Goal: Check status: Check status

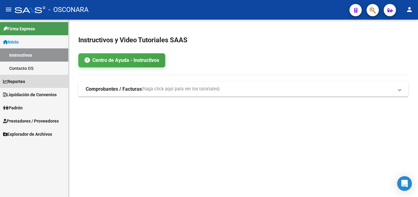
click at [33, 82] on link "Reportes" at bounding box center [34, 81] width 68 height 13
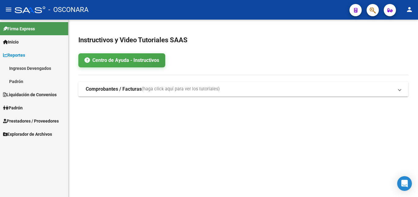
click at [37, 66] on link "Ingresos Devengados" at bounding box center [34, 68] width 68 height 13
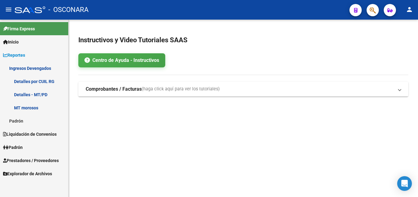
click at [51, 83] on link "Detalles por CUIL RG" at bounding box center [34, 81] width 68 height 13
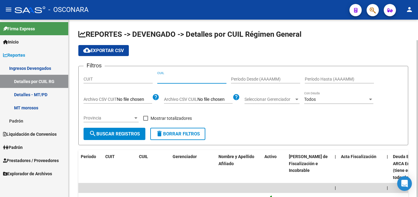
click at [164, 79] on input "CUIL" at bounding box center [191, 79] width 69 height 5
click at [162, 82] on div "CUIL" at bounding box center [191, 77] width 69 height 12
paste input "20-40247003-9"
type input "20-40247003-9"
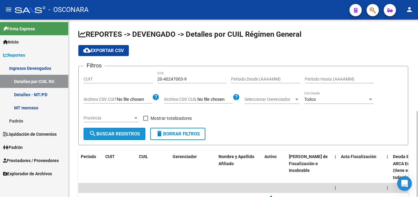
click at [134, 133] on span "search Buscar Registros" at bounding box center [114, 134] width 51 height 6
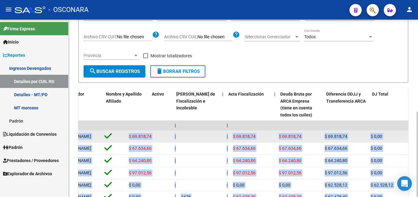
drag, startPoint x: 156, startPoint y: 139, endPoint x: 418, endPoint y: 139, distance: 261.5
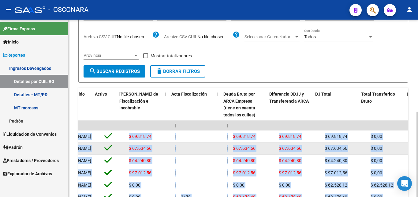
scroll to position [0, 170]
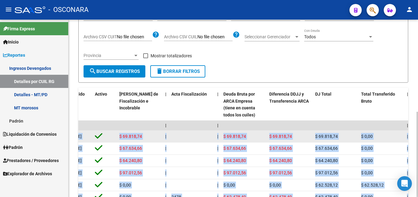
click at [380, 138] on div "$ 0,00" at bounding box center [381, 136] width 41 height 7
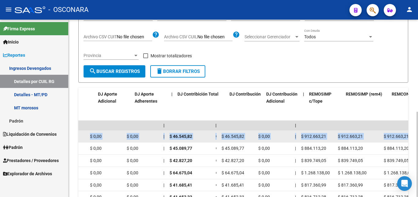
scroll to position [0, 1105]
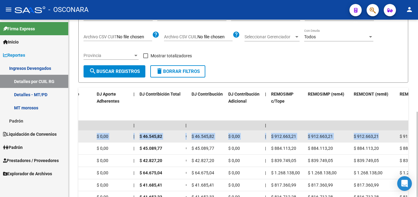
drag, startPoint x: 380, startPoint y: 138, endPoint x: 386, endPoint y: 140, distance: 6.6
click at [383, 140] on div "$ 912.663,21" at bounding box center [374, 136] width 41 height 7
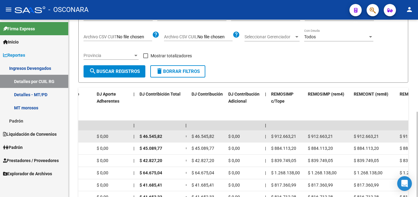
click at [383, 140] on div "$ 912.663,21" at bounding box center [374, 136] width 41 height 7
drag, startPoint x: 381, startPoint y: 139, endPoint x: 358, endPoint y: 139, distance: 22.4
click at [358, 139] on div "$ 912.663,21" at bounding box center [374, 136] width 41 height 7
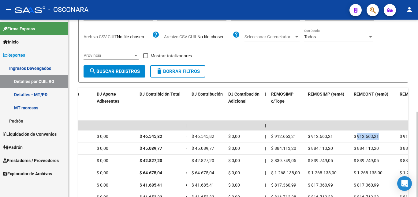
copy span "912.663,21"
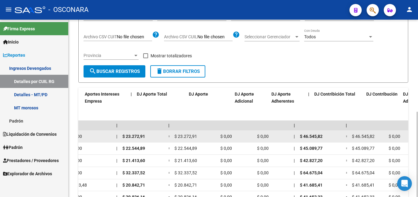
scroll to position [0, 930]
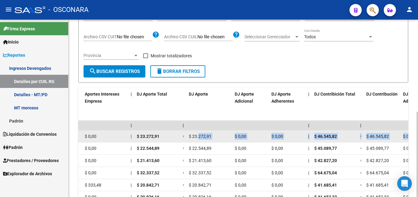
drag, startPoint x: 249, startPoint y: 142, endPoint x: 198, endPoint y: 145, distance: 50.9
click at [401, 142] on datatable-body-cell "$ 0,00" at bounding box center [419, 136] width 37 height 12
click at [279, 137] on span "$ 0,00" at bounding box center [278, 136] width 12 height 5
